Goal: Navigation & Orientation: Find specific page/section

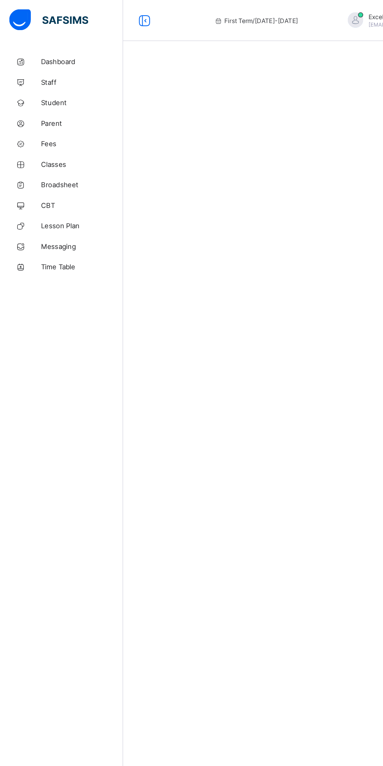
click at [32, 48] on span "Dashboard" at bounding box center [62, 47] width 63 height 6
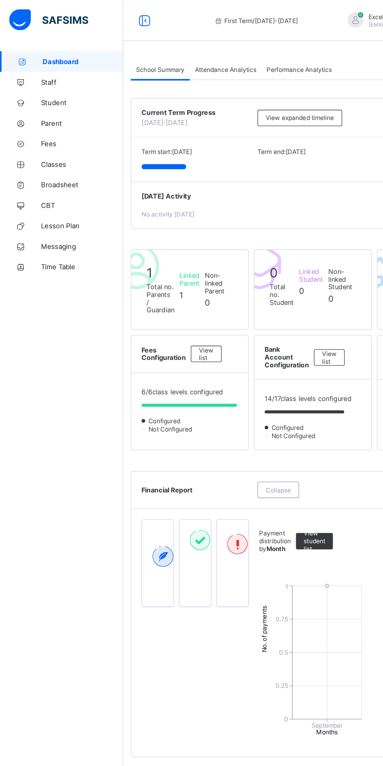
click at [168, 53] on span "Attendance Analytics" at bounding box center [172, 53] width 47 height 6
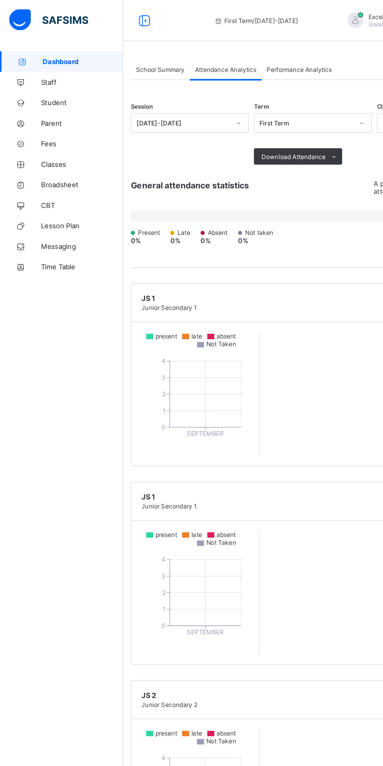
click at [31, 89] on link "Parent" at bounding box center [47, 94] width 94 height 16
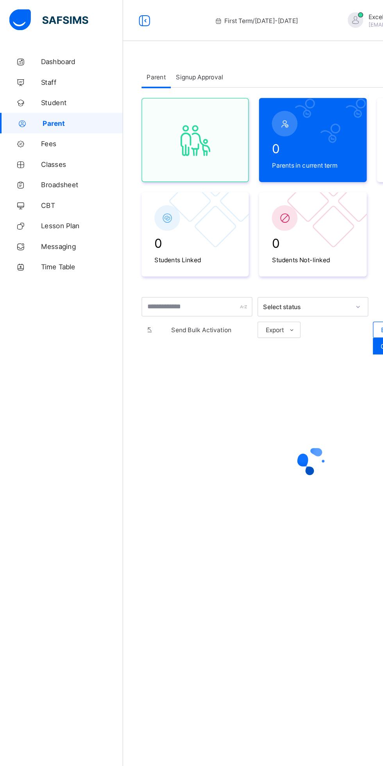
click at [29, 146] on link "Broadsheet" at bounding box center [47, 141] width 94 height 16
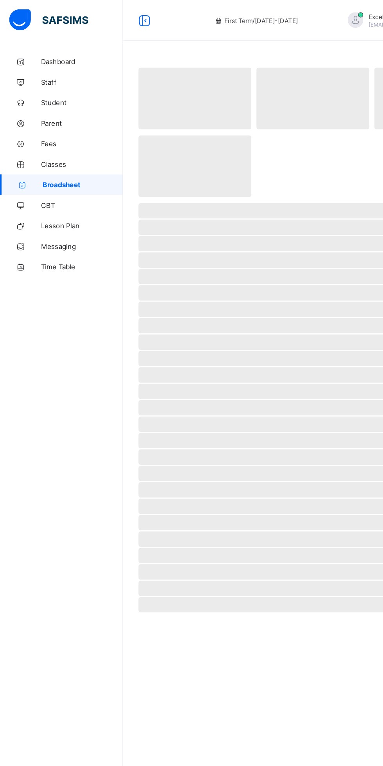
click at [41, 157] on span "CBT" at bounding box center [62, 156] width 63 height 6
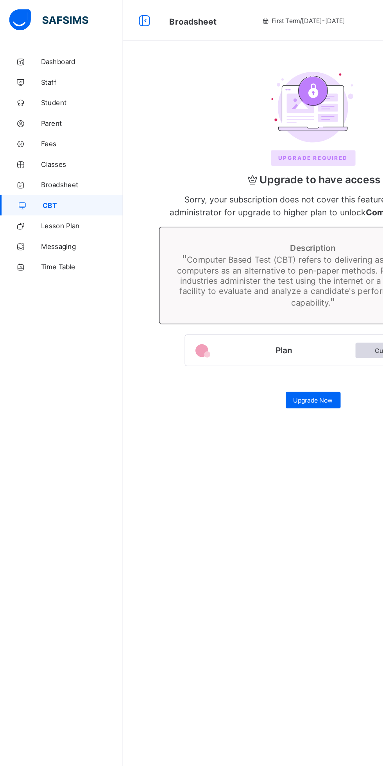
click at [34, 92] on span "Parent" at bounding box center [62, 94] width 63 height 6
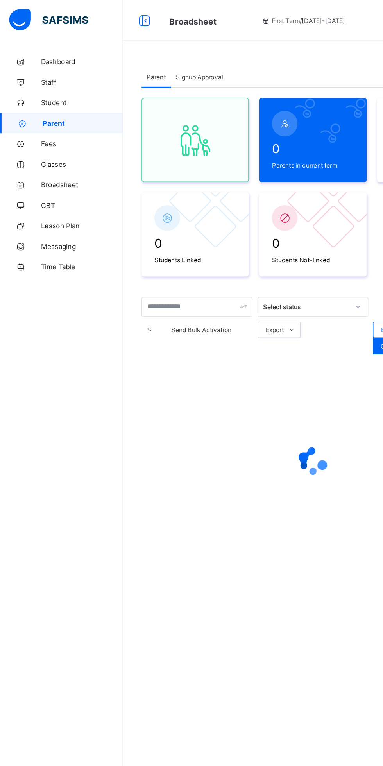
click at [30, 106] on link "Fees" at bounding box center [47, 110] width 94 height 16
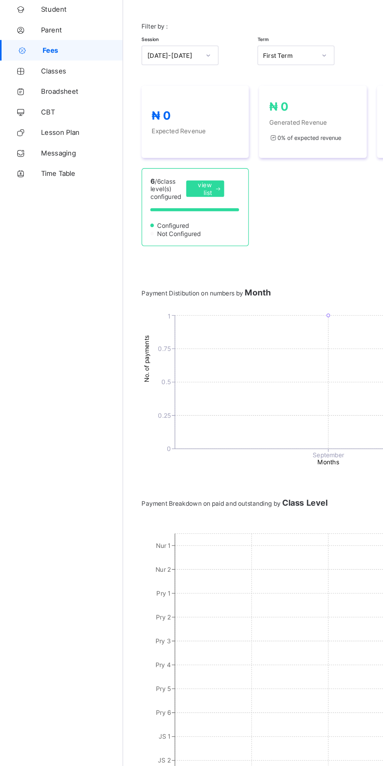
click at [38, 203] on span "Time Table" at bounding box center [62, 203] width 63 height 6
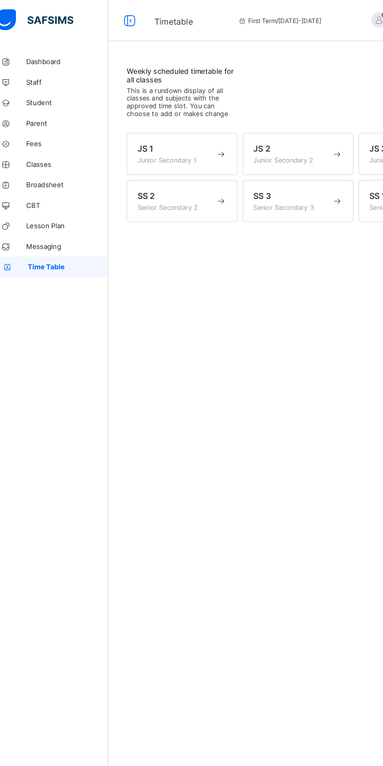
click at [161, 125] on span "Junior Secondary 1" at bounding box center [138, 122] width 45 height 6
